Goal: Task Accomplishment & Management: Complete application form

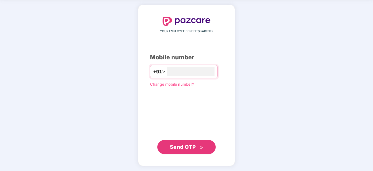
type input "**********"
click at [193, 140] on button "Send OTP" at bounding box center [186, 146] width 58 height 14
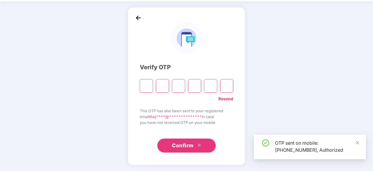
scroll to position [19, 0]
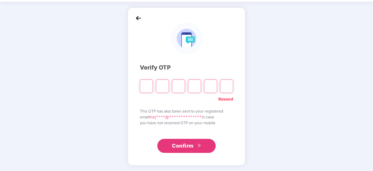
type input "*"
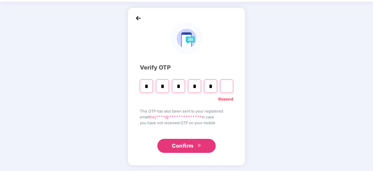
type input "*"
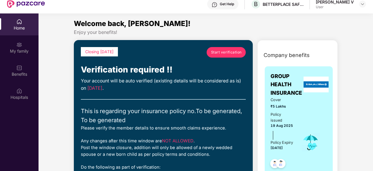
click at [229, 52] on span "Start verification" at bounding box center [226, 52] width 31 height 6
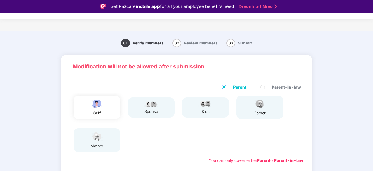
click at [107, 109] on div "self" at bounding box center [97, 106] width 47 height 23
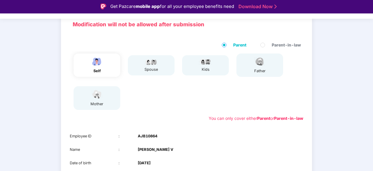
scroll to position [108, 0]
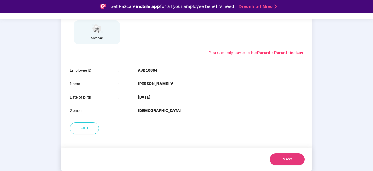
click at [288, 157] on span "Next" at bounding box center [286, 159] width 9 height 6
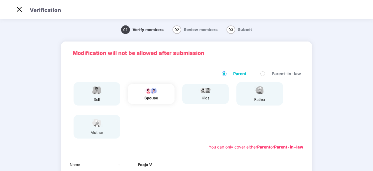
scroll to position [94, 0]
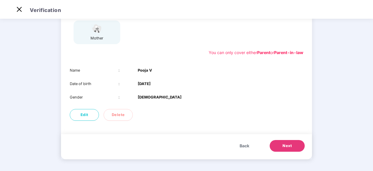
click at [282, 146] on button "Next" at bounding box center [287, 146] width 35 height 12
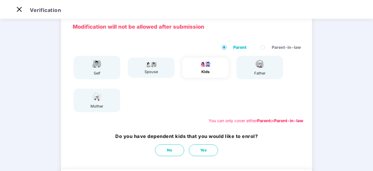
scroll to position [27, 0]
click at [293, 94] on div "self spouse kids father mother" at bounding box center [186, 83] width 238 height 61
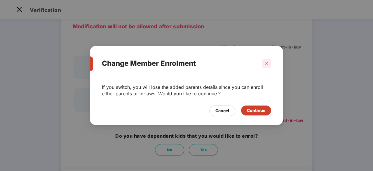
click at [269, 63] on div at bounding box center [266, 63] width 9 height 9
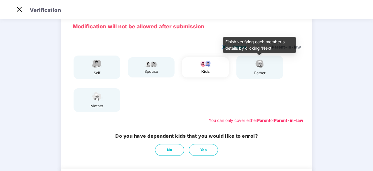
click at [259, 69] on img at bounding box center [259, 63] width 15 height 10
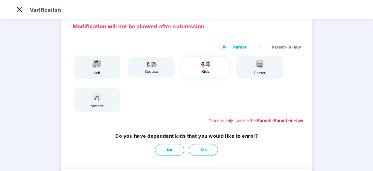
click at [216, 69] on div "kids" at bounding box center [205, 67] width 47 height 20
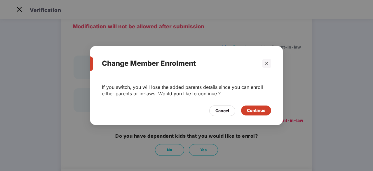
click at [250, 110] on div "Continue" at bounding box center [256, 110] width 18 height 6
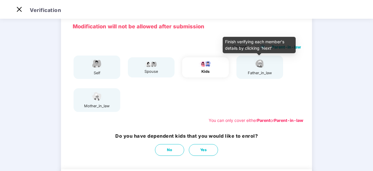
click at [257, 68] on img at bounding box center [259, 63] width 15 height 10
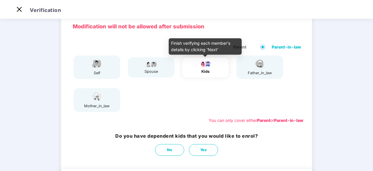
click at [205, 72] on div "kids" at bounding box center [205, 72] width 15 height 6
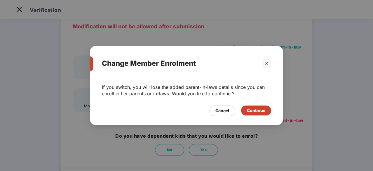
click at [247, 111] on div "Continue" at bounding box center [256, 110] width 18 height 6
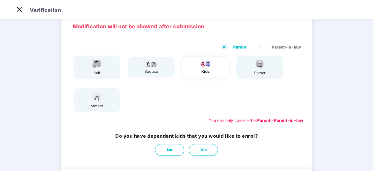
scroll to position [62, 0]
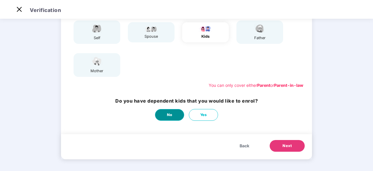
click at [172, 117] on button "No" at bounding box center [169, 115] width 29 height 12
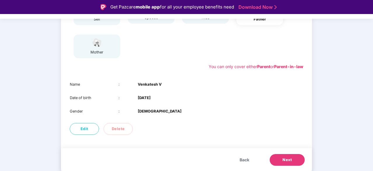
scroll to position [94, 0]
click at [289, 163] on span "Next" at bounding box center [286, 160] width 9 height 6
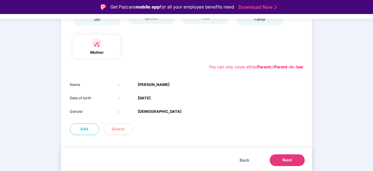
scroll to position [14, 0]
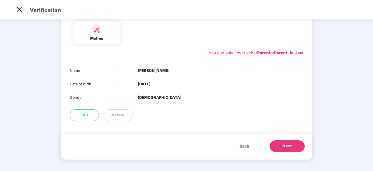
click at [284, 142] on button "Next" at bounding box center [287, 146] width 35 height 12
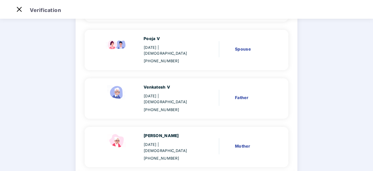
scroll to position [118, 0]
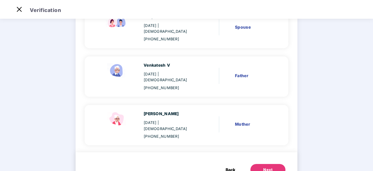
click at [266, 167] on div "Next" at bounding box center [267, 170] width 9 height 6
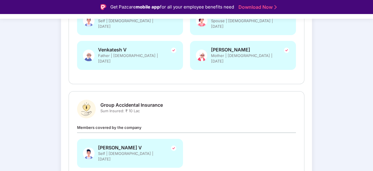
scroll to position [169, 0]
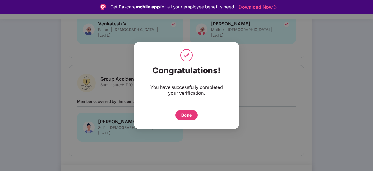
click at [191, 117] on div "Done" at bounding box center [186, 115] width 11 height 6
